Goal: Information Seeking & Learning: Learn about a topic

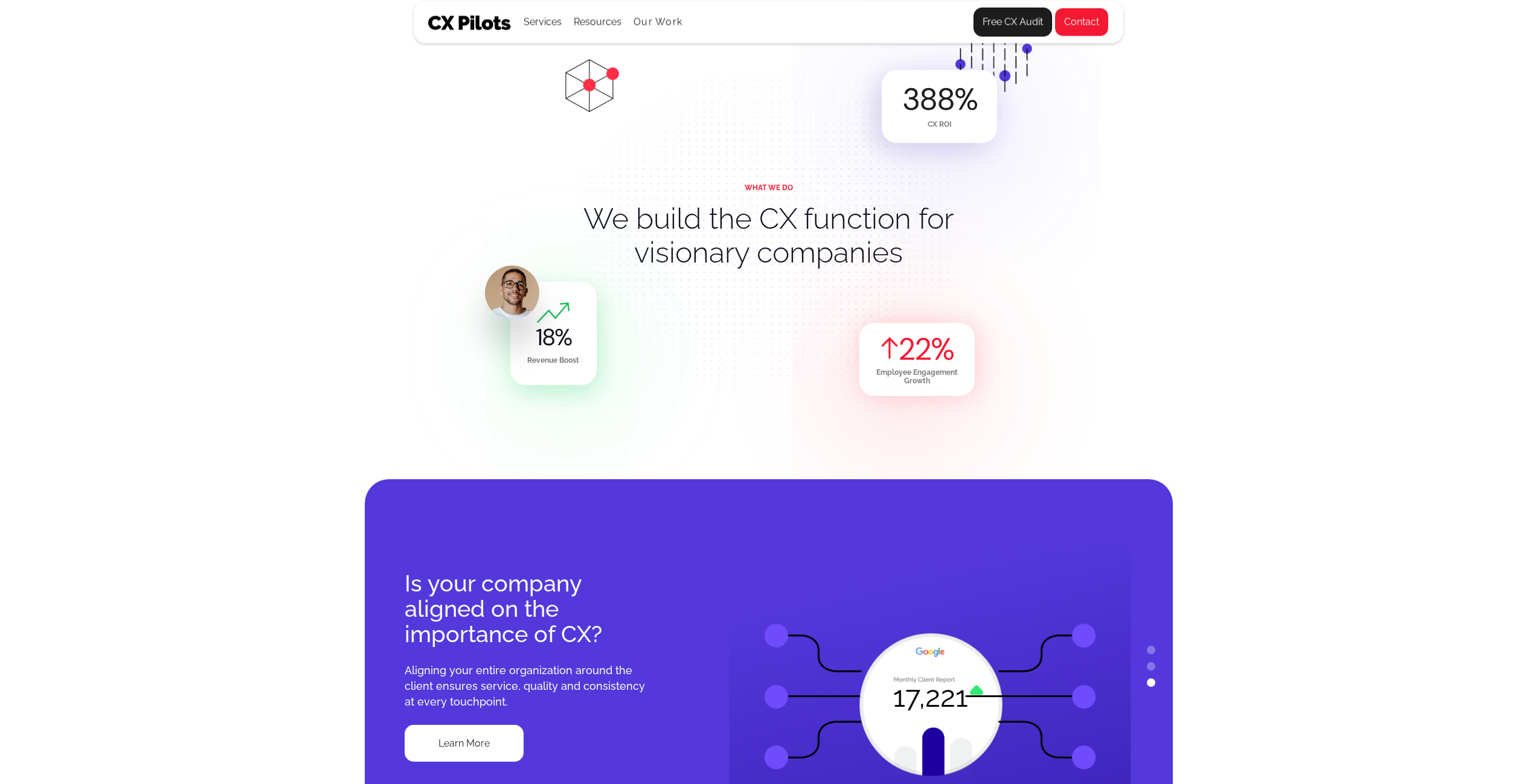
scroll to position [665, 0]
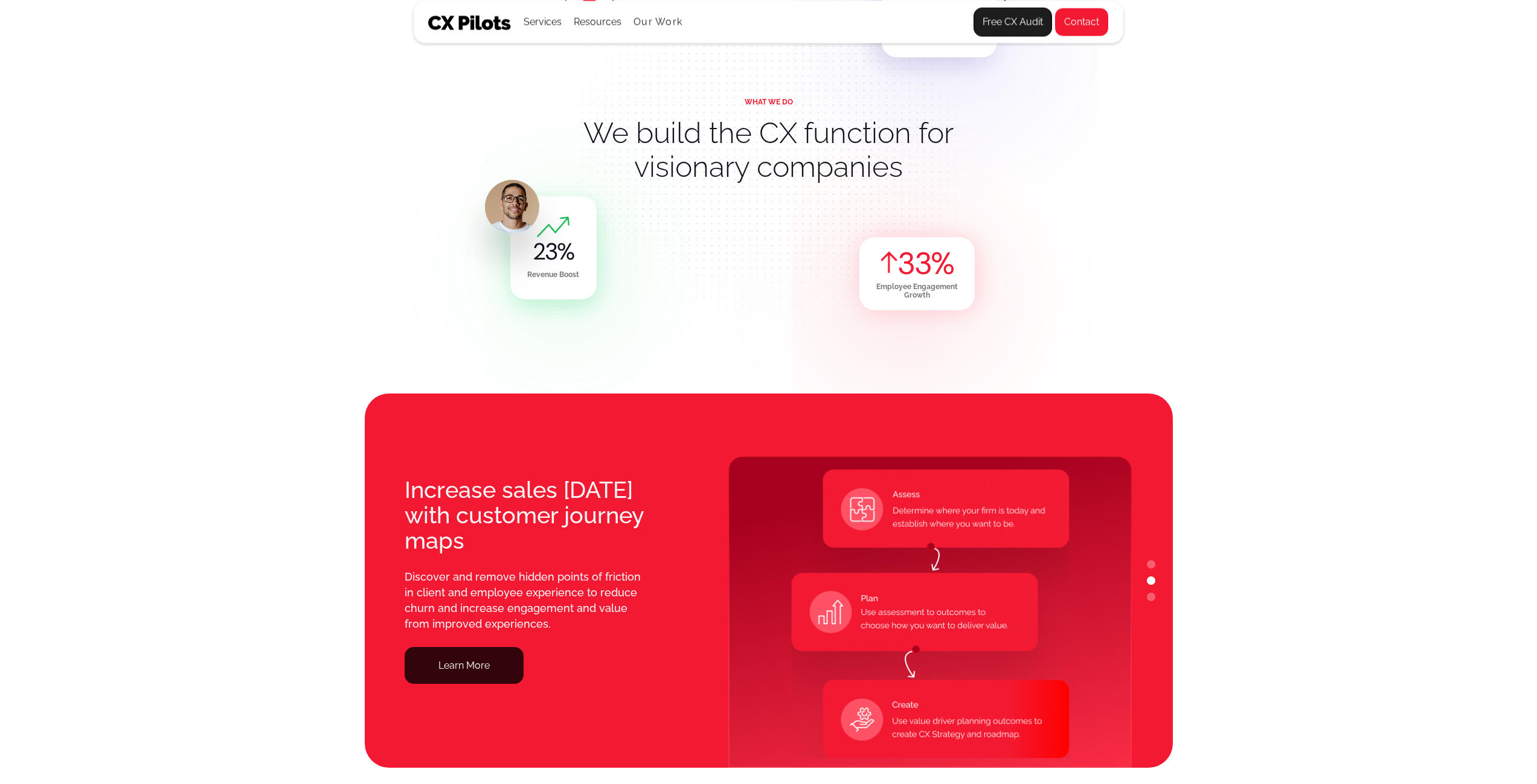
click at [464, 652] on link "Learn More" at bounding box center [464, 665] width 119 height 37
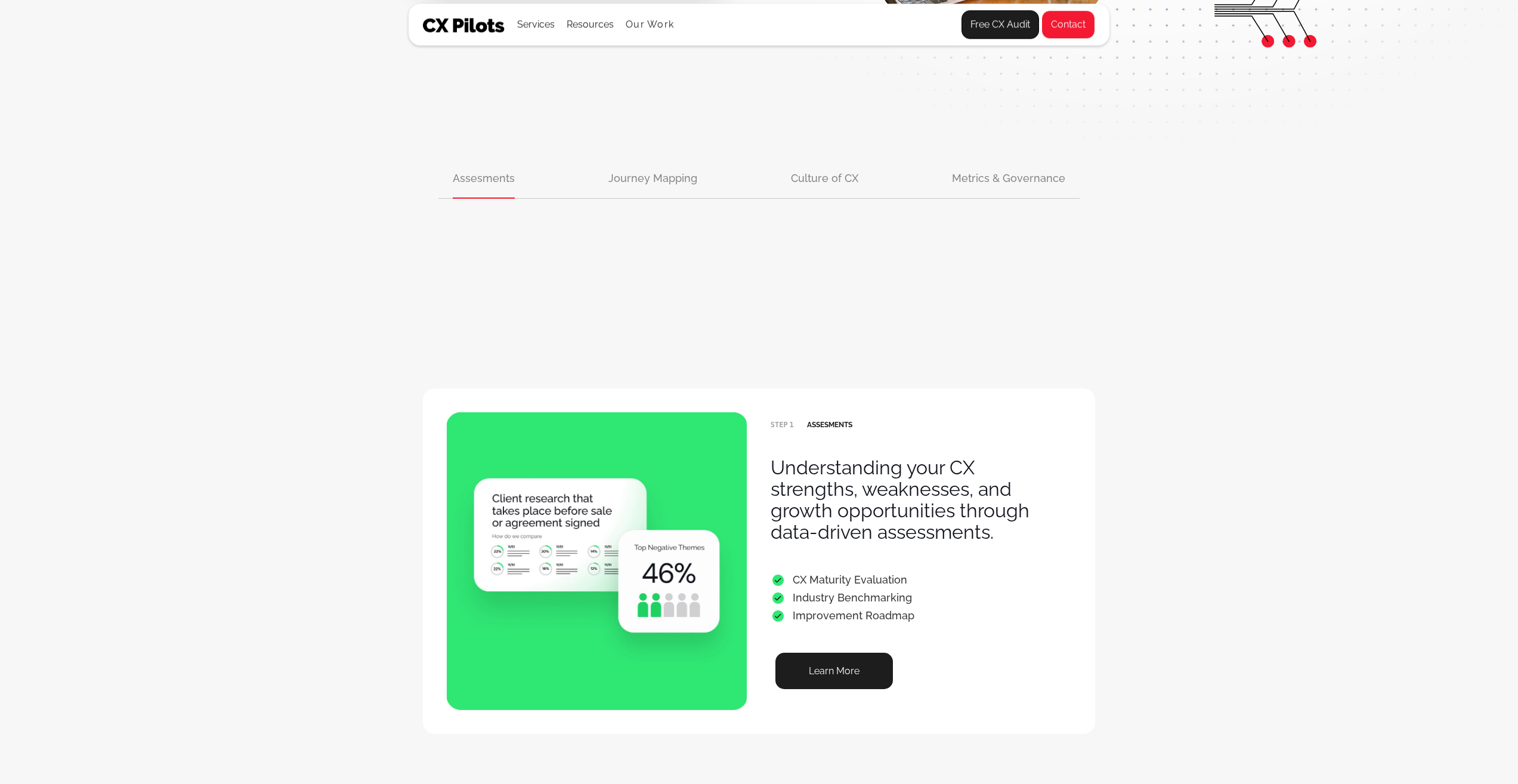
scroll to position [418, 0]
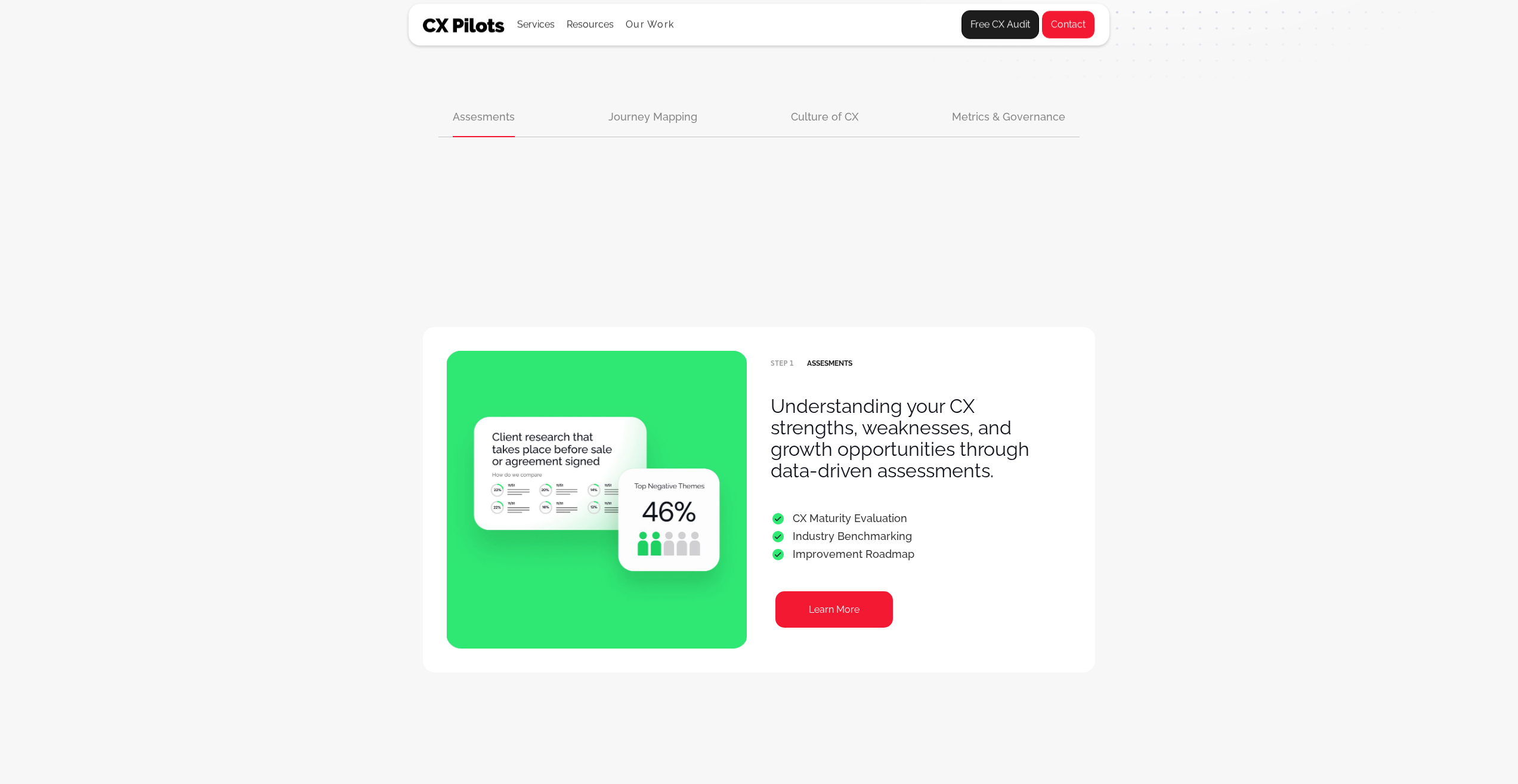
click at [783, 620] on link "Learn More" at bounding box center [834, 609] width 117 height 37
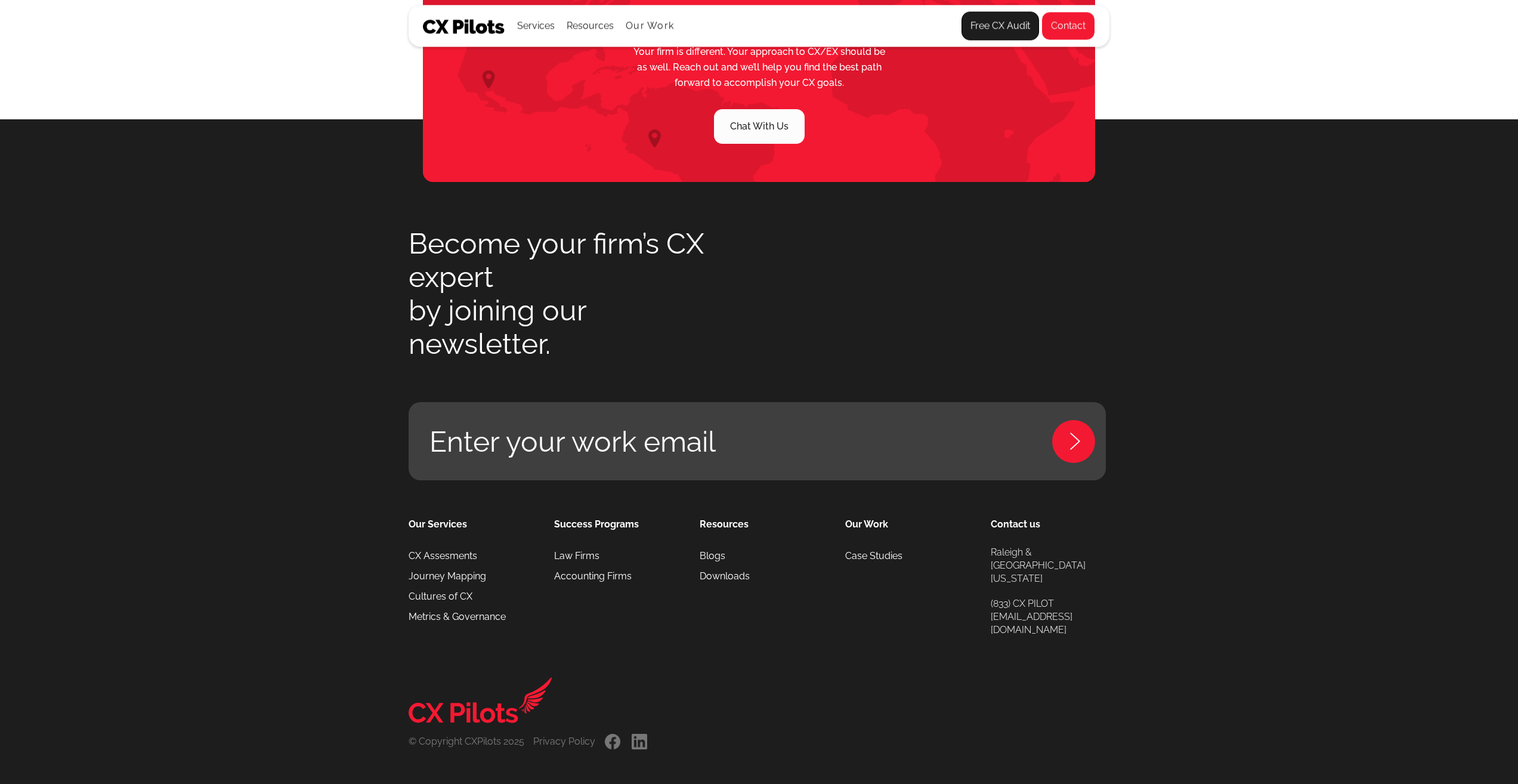
scroll to position [3068, 0]
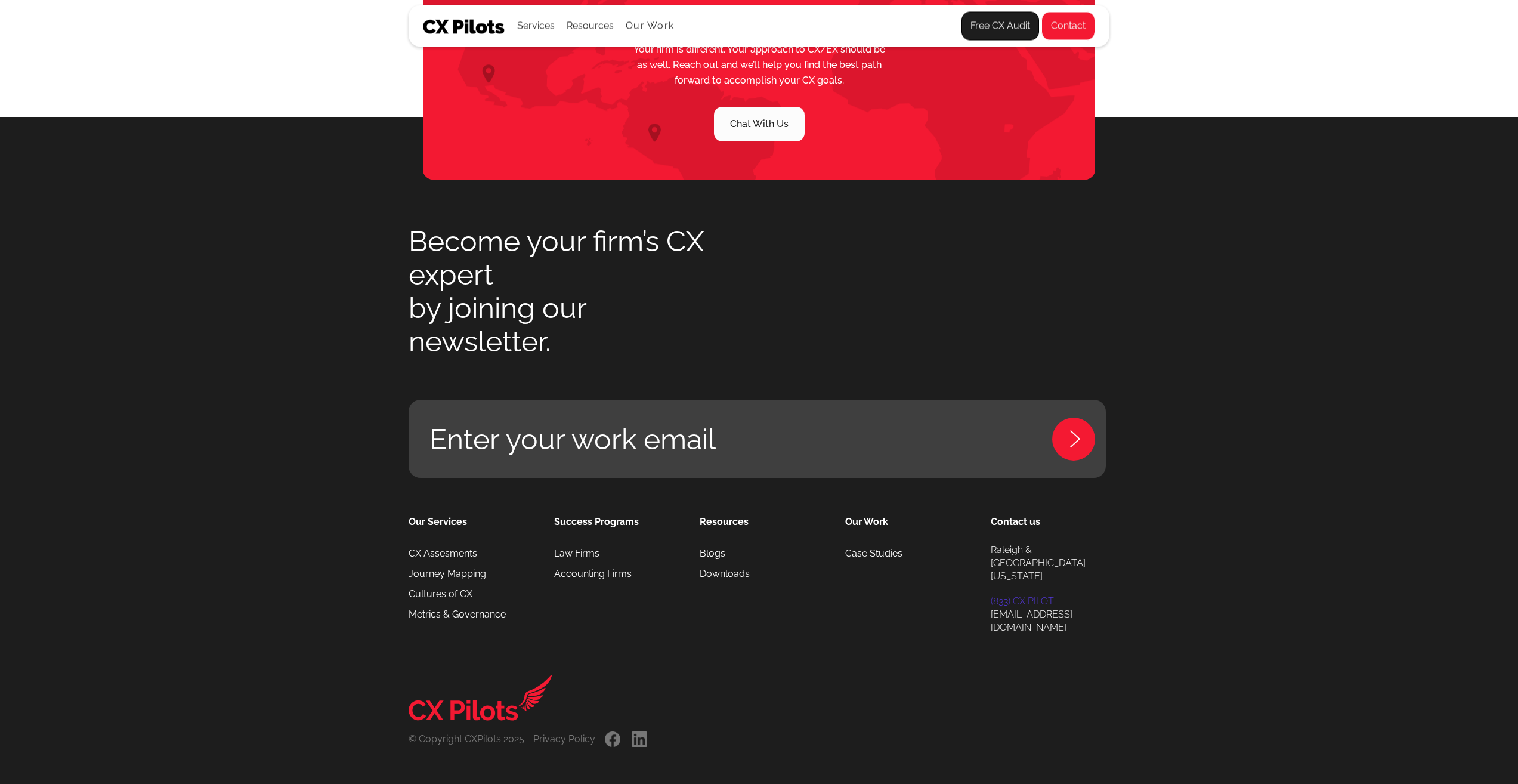
click at [1021, 595] on link "(833) CX PILOT" at bounding box center [1022, 601] width 63 height 13
